Goal: Task Accomplishment & Management: Manage account settings

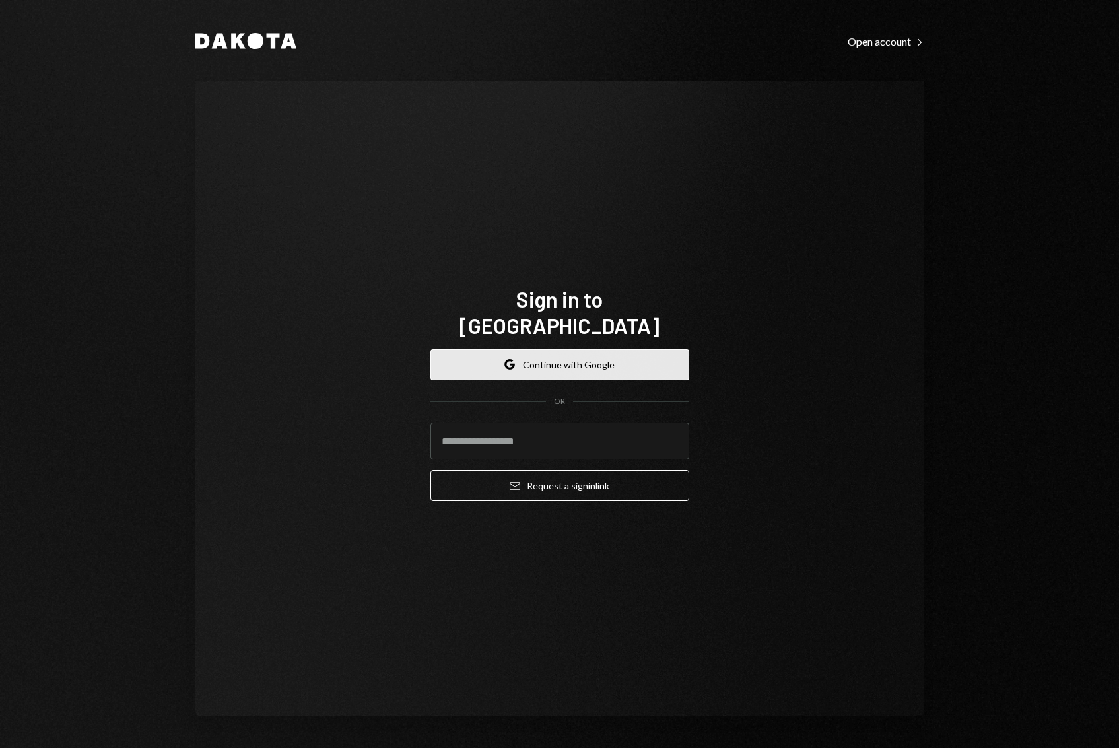
click at [647, 349] on button "Google Continue with Google" at bounding box center [559, 364] width 259 height 31
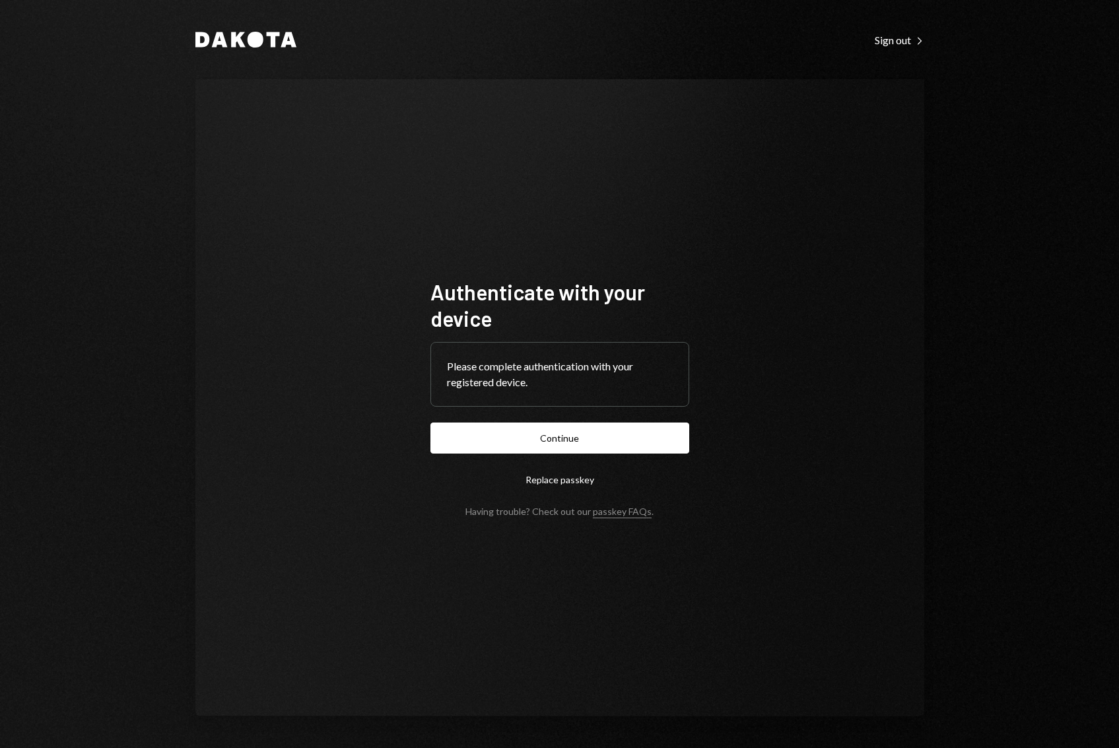
click at [570, 433] on button "Continue" at bounding box center [559, 437] width 259 height 31
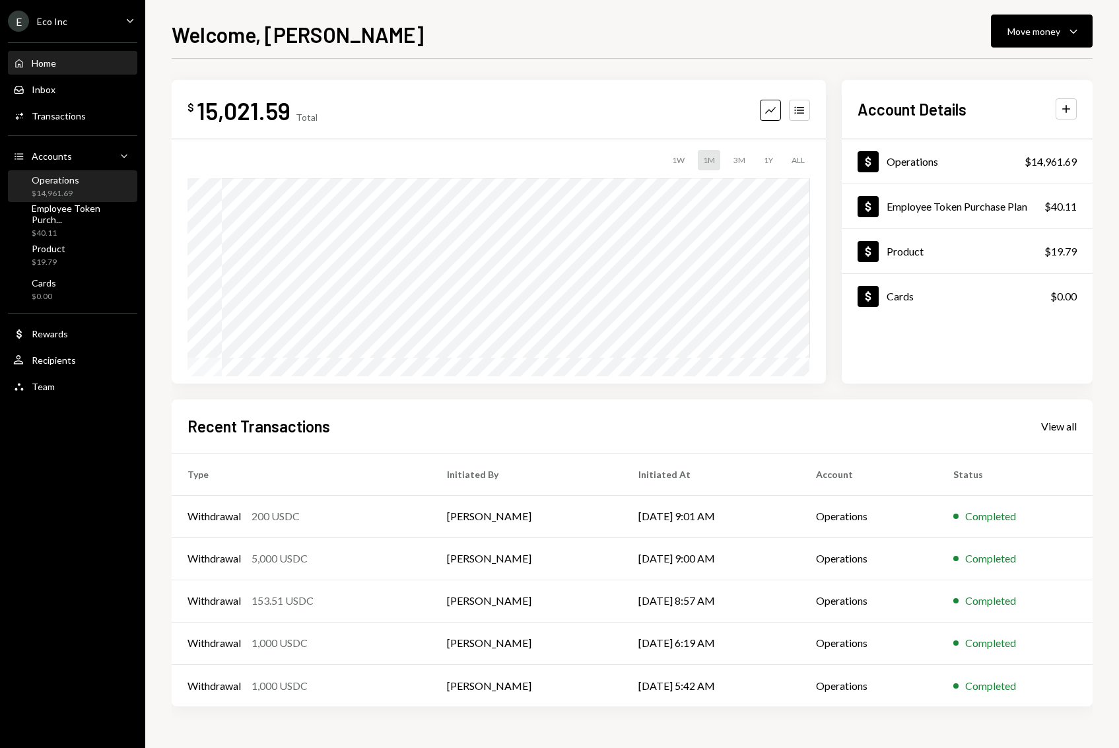
click at [77, 190] on div "$14,961.69" at bounding box center [56, 193] width 48 height 11
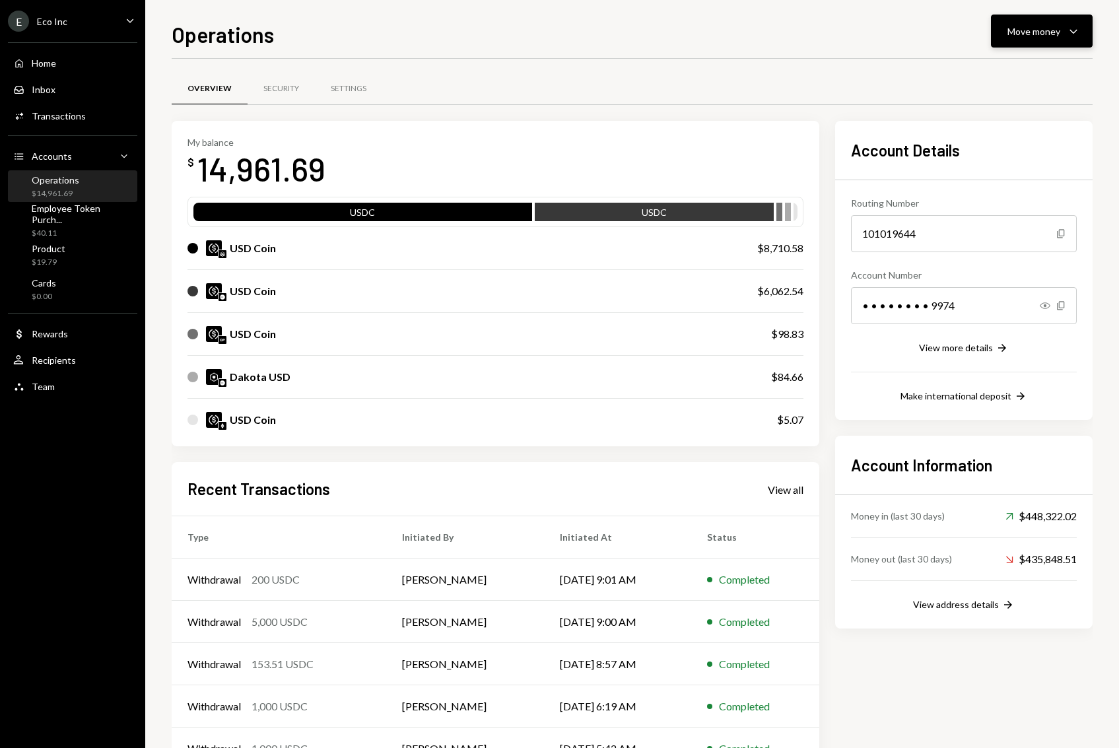
click at [1035, 30] on div "Move money" at bounding box center [1033, 31] width 53 height 14
click at [1012, 129] on div "Deposit" at bounding box center [1031, 130] width 96 height 14
